Goal: Task Accomplishment & Management: Manage account settings

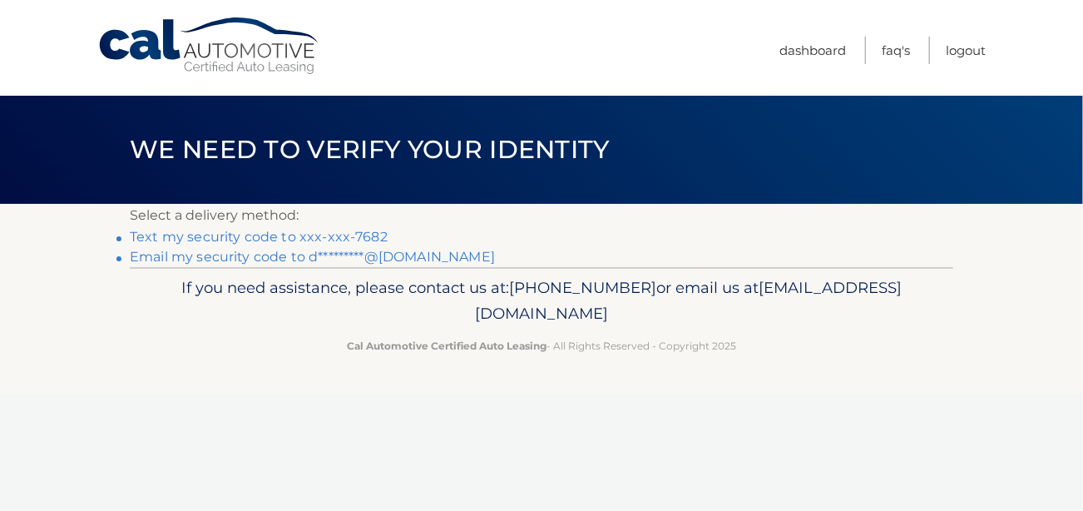
click at [310, 235] on link "Text my security code to xxx-xxx-7682" at bounding box center [259, 237] width 258 height 16
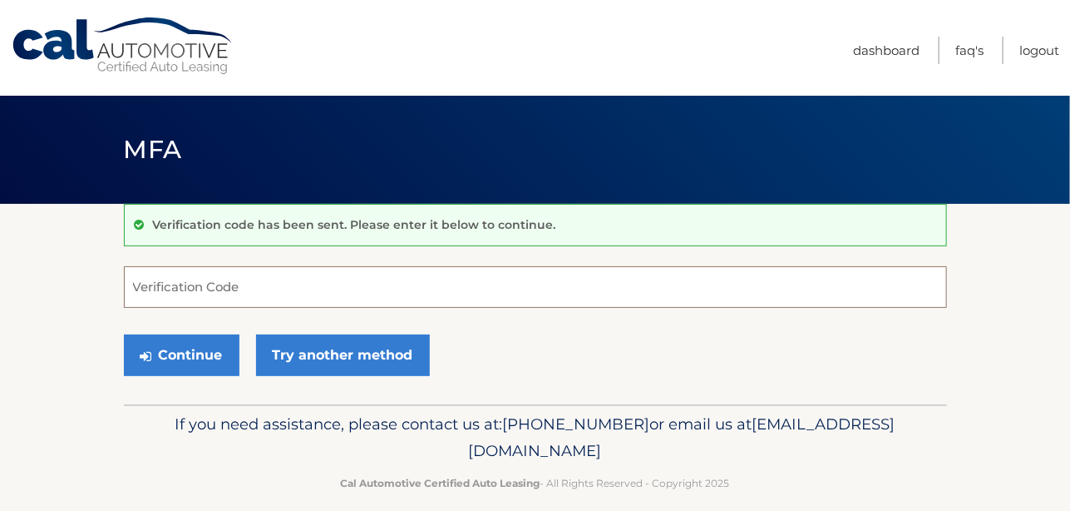
click at [217, 287] on input "Verification Code" at bounding box center [535, 287] width 823 height 42
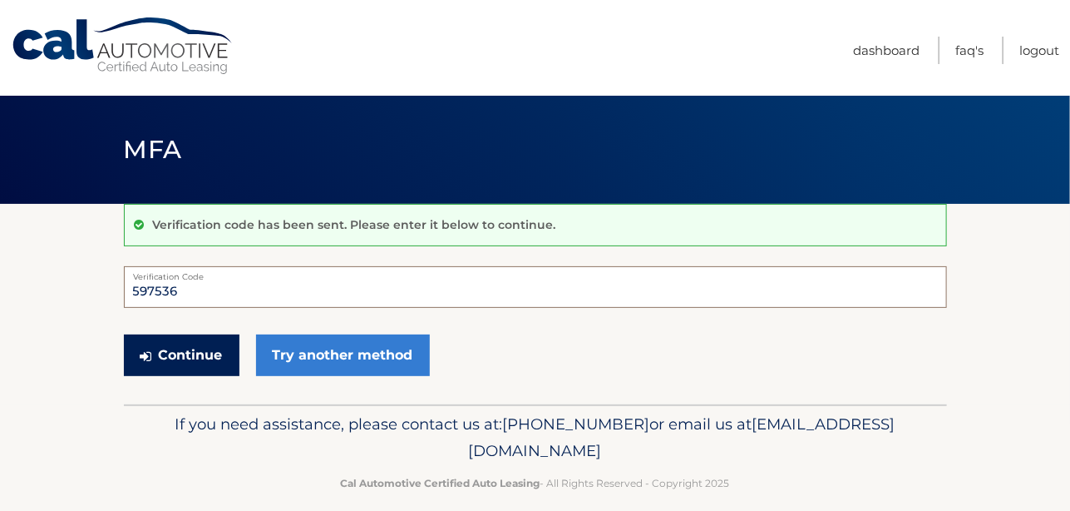
type input "597536"
click at [197, 353] on button "Continue" at bounding box center [182, 355] width 116 height 42
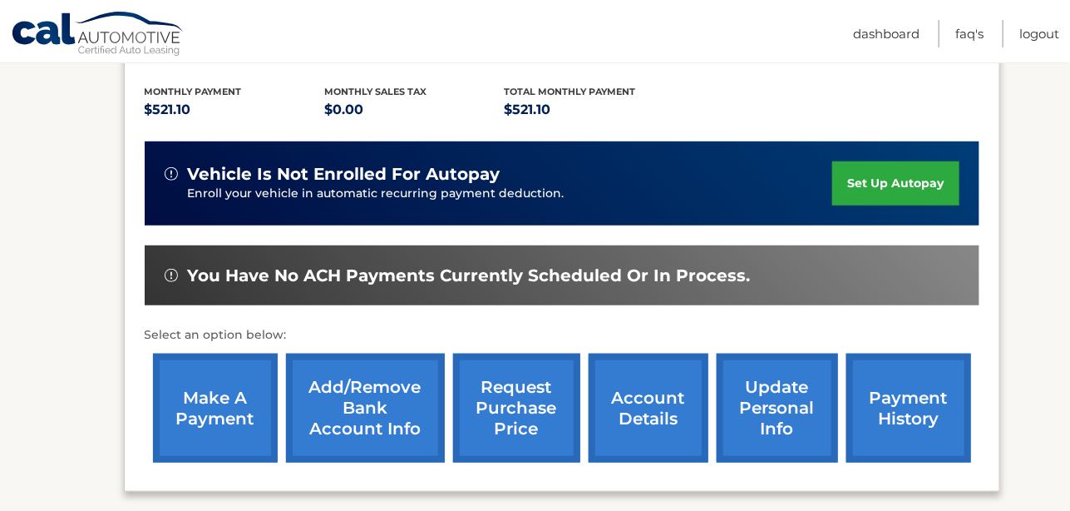
scroll to position [344, 0]
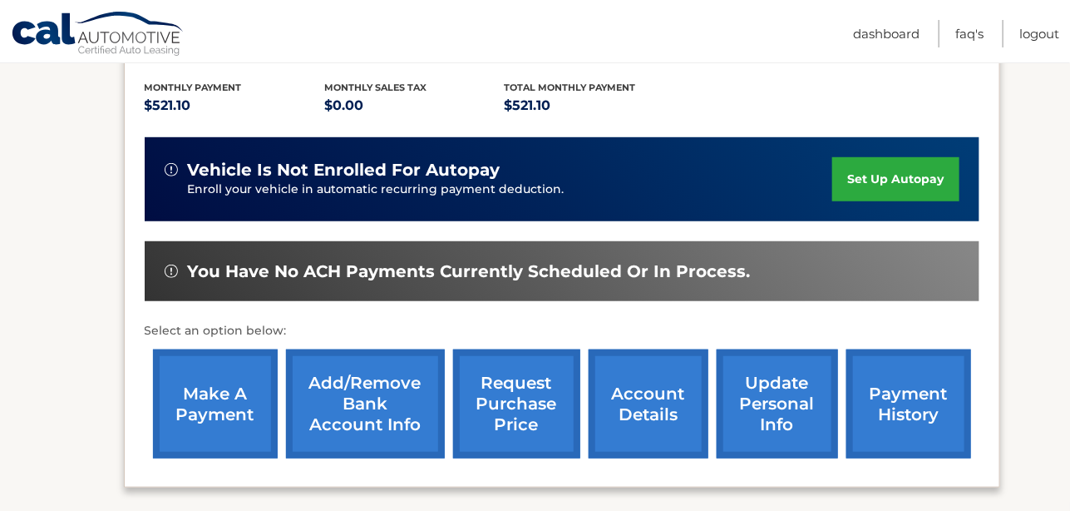
click at [518, 402] on link "request purchase price" at bounding box center [516, 403] width 127 height 109
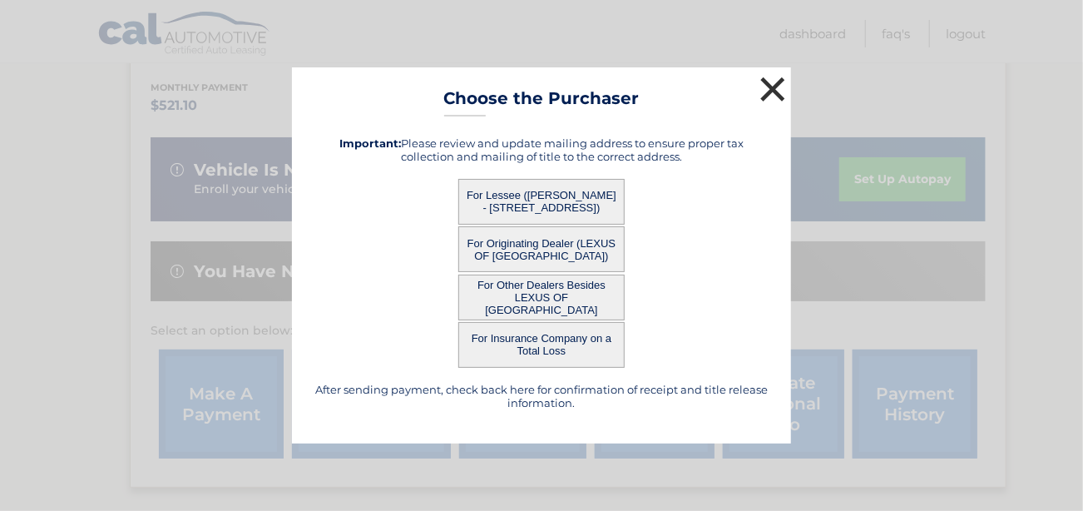
click at [765, 90] on button "×" at bounding box center [772, 88] width 33 height 33
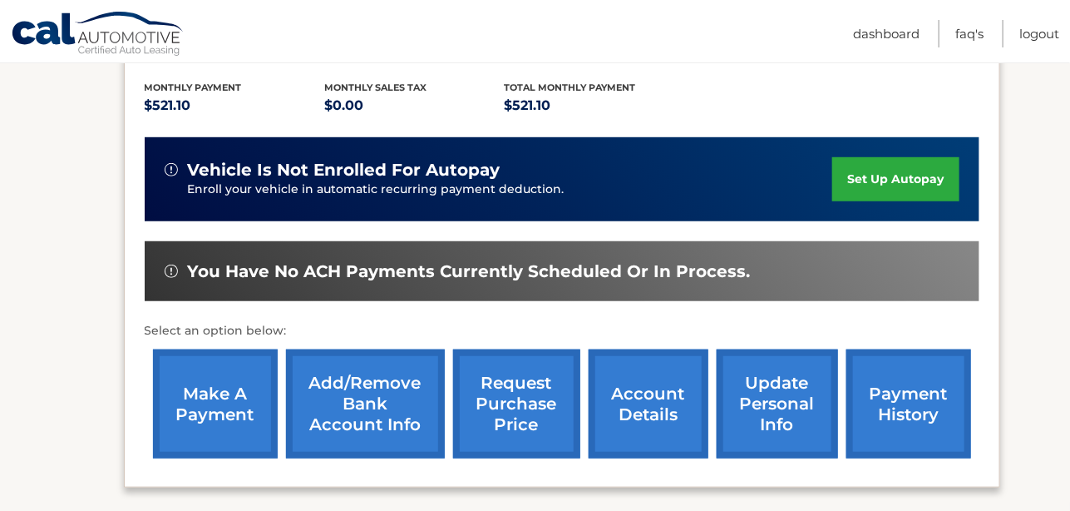
click at [629, 403] on link "account details" at bounding box center [649, 403] width 120 height 109
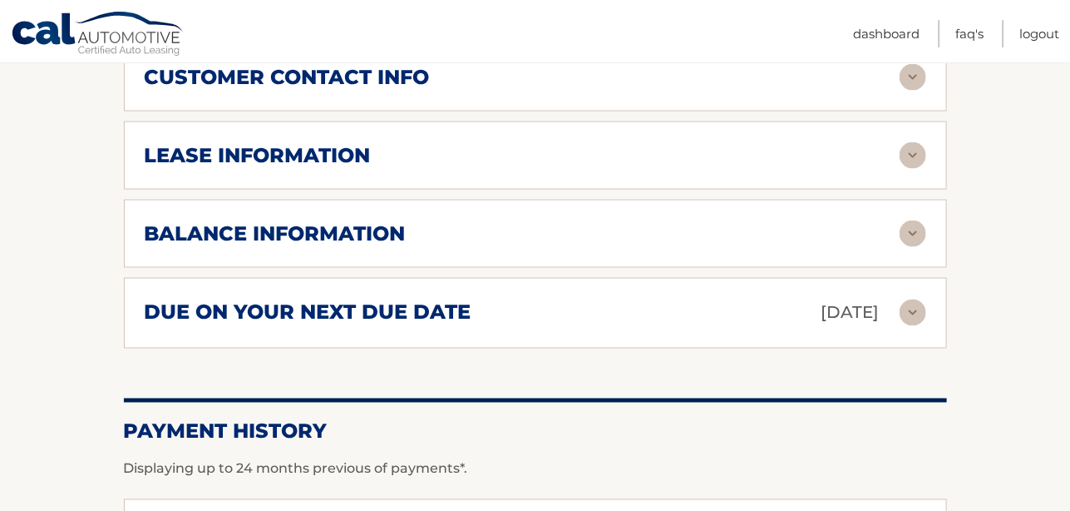
scroll to position [904, 0]
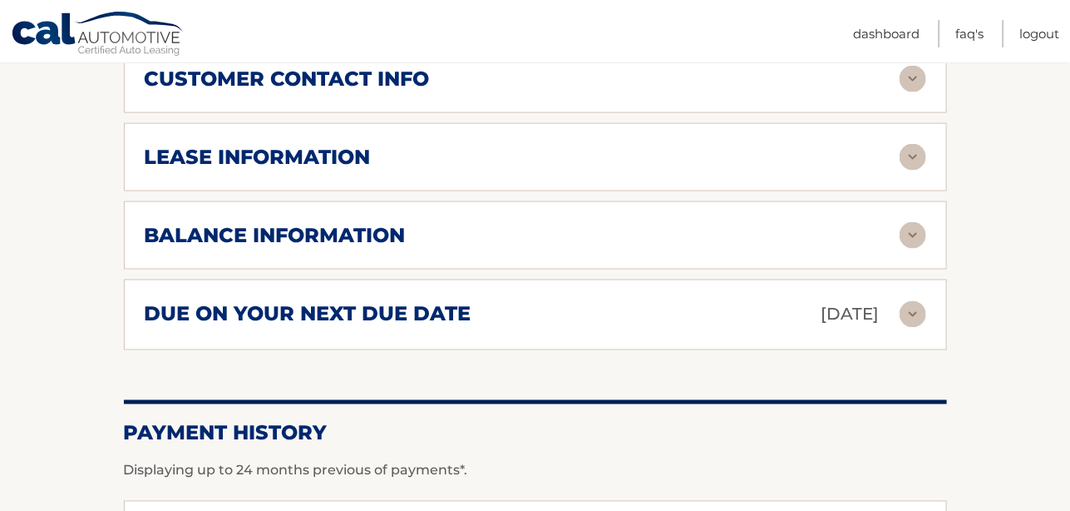
click at [914, 146] on img at bounding box center [913, 157] width 27 height 27
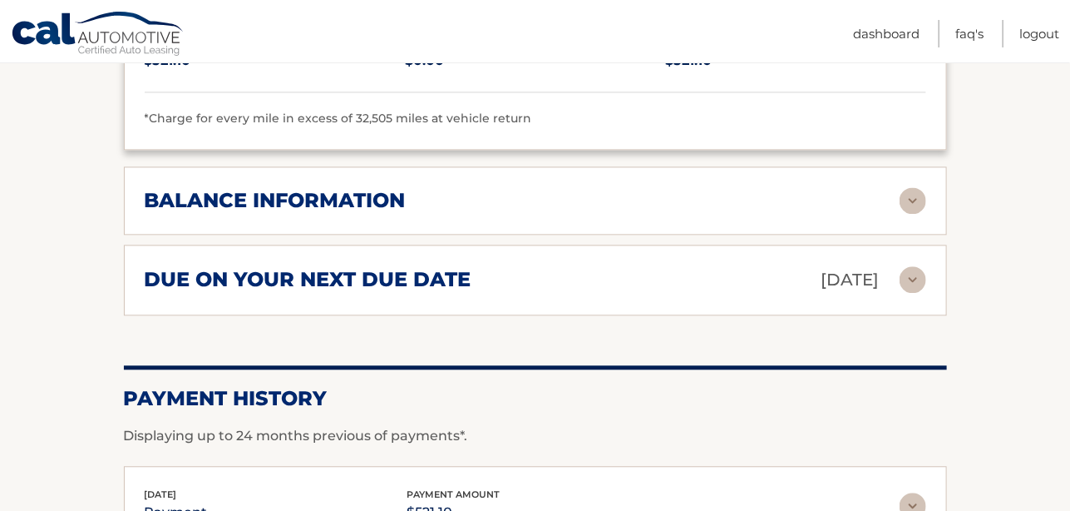
scroll to position [1253, 0]
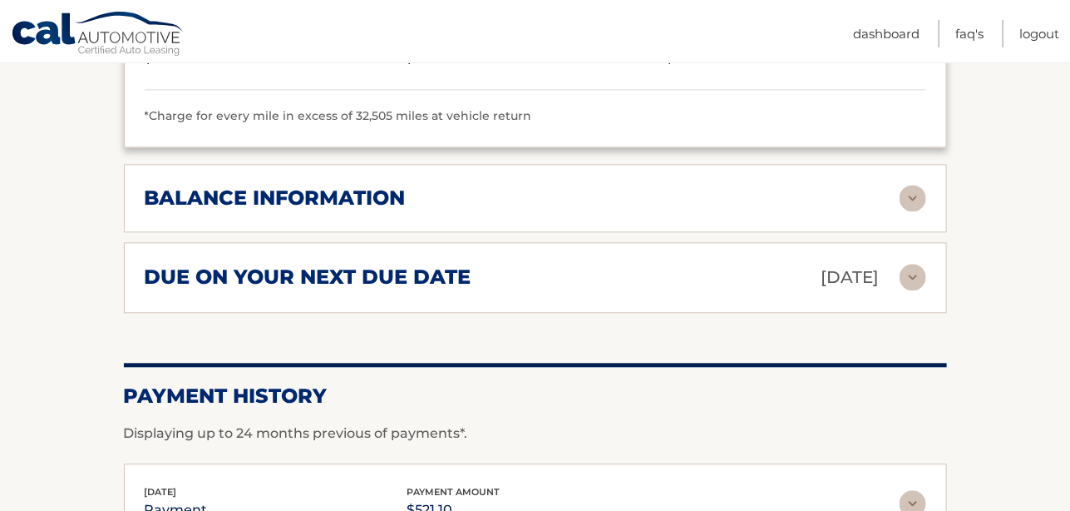
click at [915, 190] on img at bounding box center [913, 198] width 27 height 27
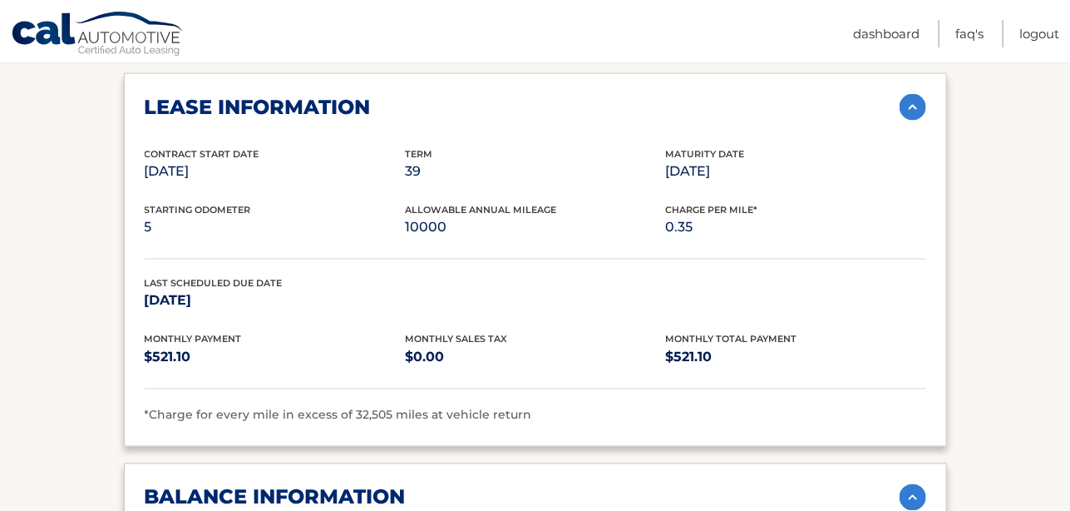
scroll to position [507, 0]
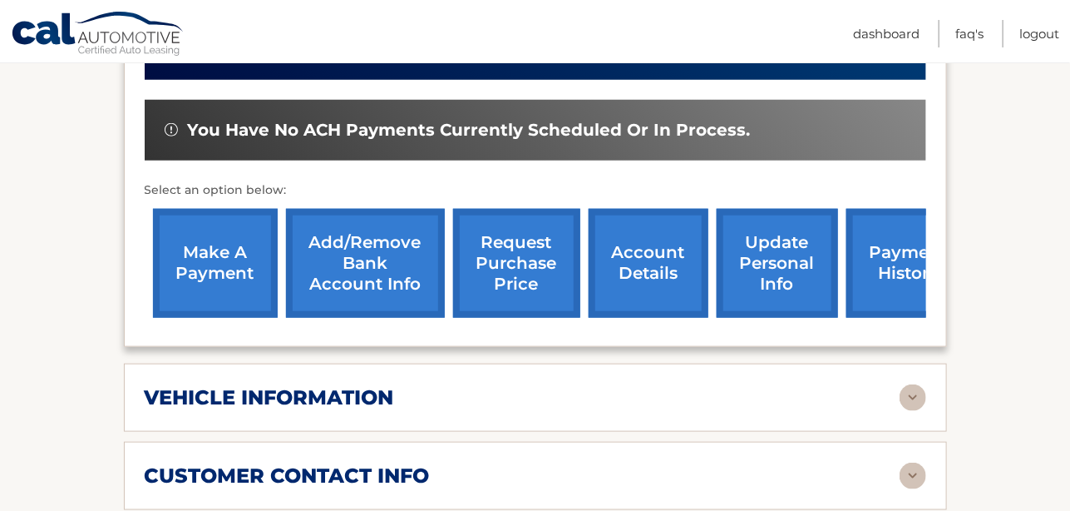
click at [513, 254] on link "request purchase price" at bounding box center [516, 263] width 127 height 109
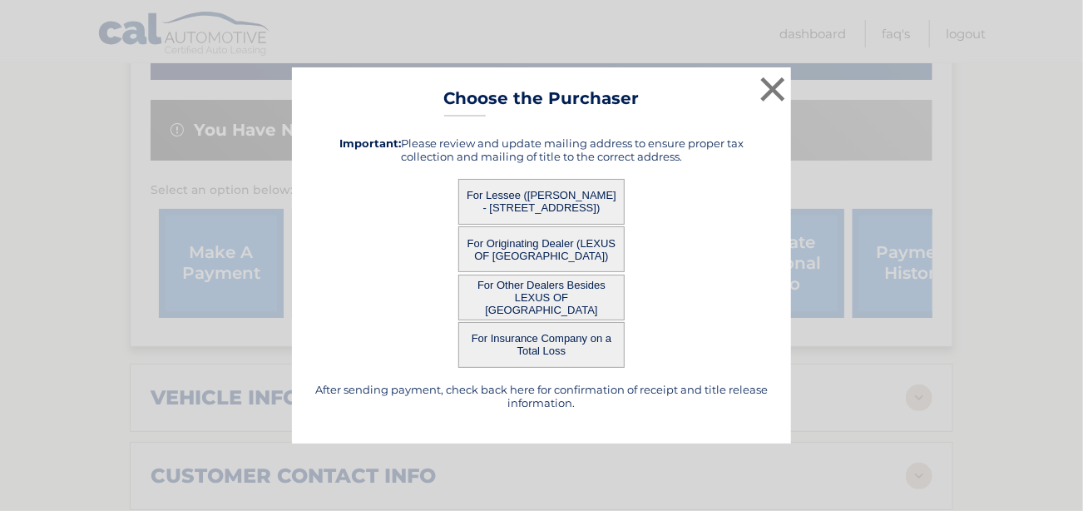
click at [522, 198] on button "For Lessee (EVA LESTER - 60 JIMS TRAIL, , BAYPORT, NY 11705)" at bounding box center [541, 202] width 166 height 46
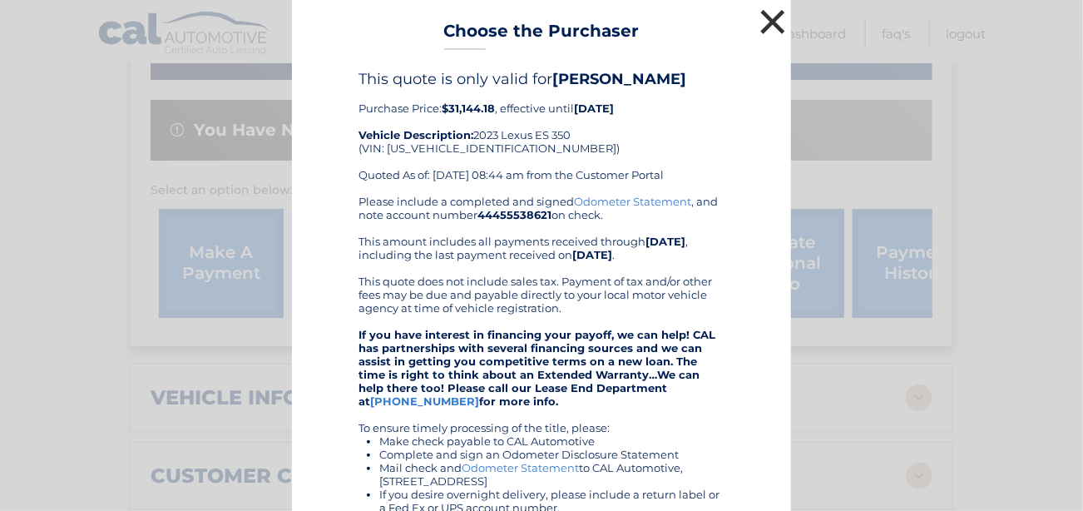
click at [765, 14] on button "×" at bounding box center [772, 21] width 33 height 33
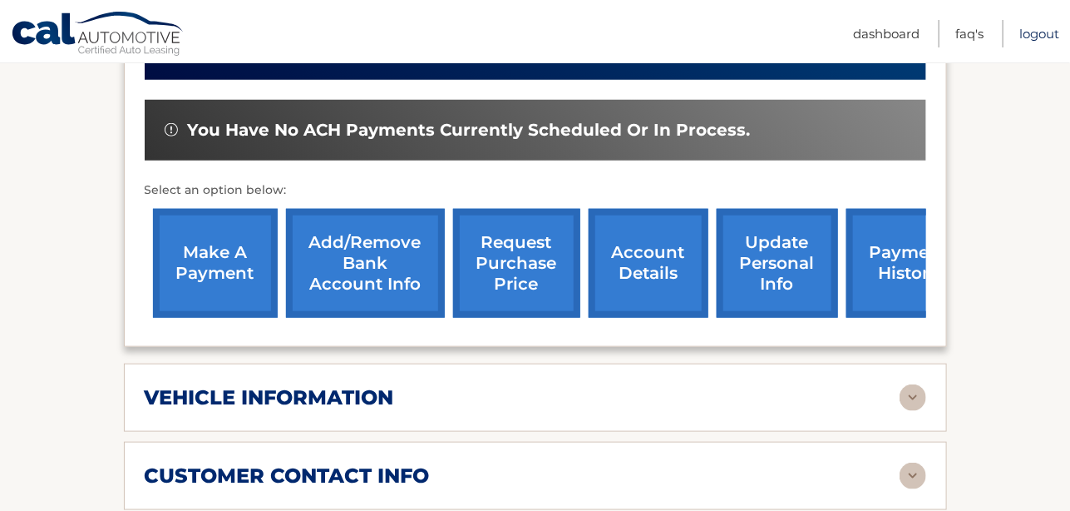
click at [1019, 30] on link "Logout" at bounding box center [1039, 33] width 40 height 27
